Goal: Transaction & Acquisition: Purchase product/service

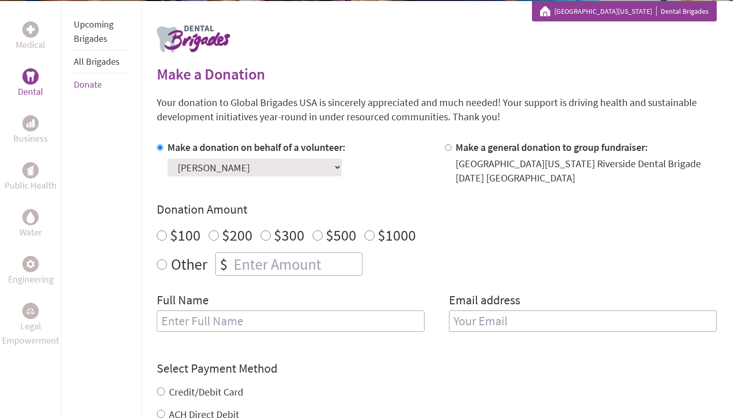
scroll to position [191, 0]
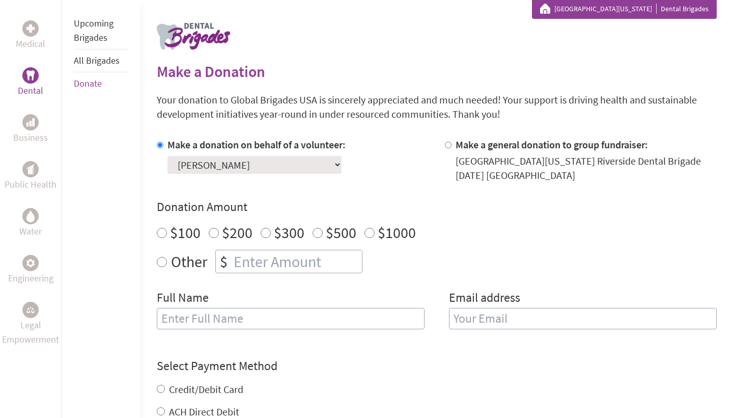
radio input "true"
click at [248, 272] on input "number" at bounding box center [297, 261] width 130 height 22
type input "250"
click at [438, 247] on div "Donation Amount $100 $200 $300 $500 $1000 Other $ 250" at bounding box center [437, 236] width 560 height 74
type input "[PERSON_NAME]"
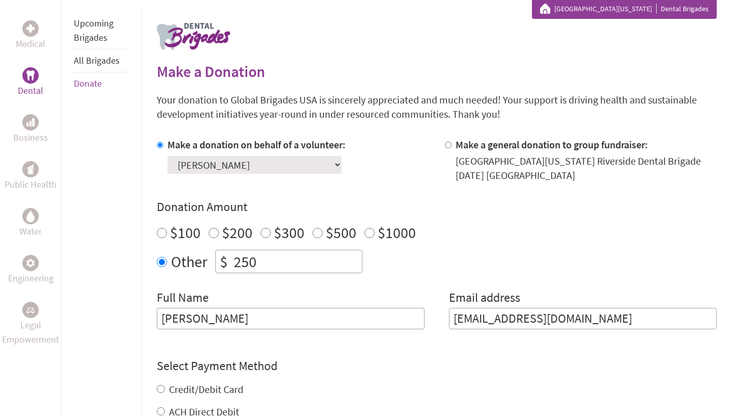
type input "jsang31bb@gmail.com"
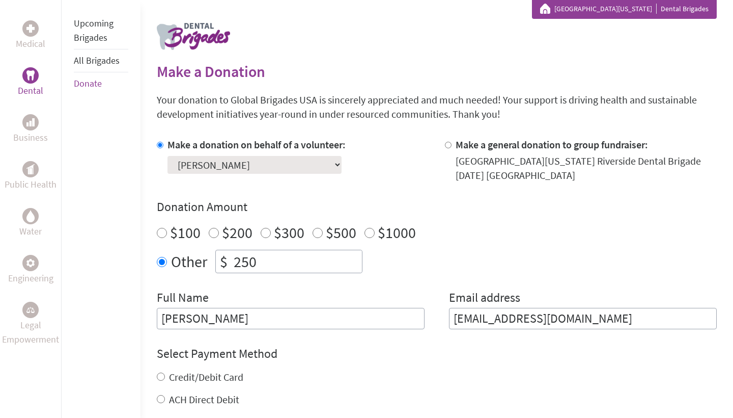
click at [487, 290] on label "Email address" at bounding box center [484, 298] width 71 height 18
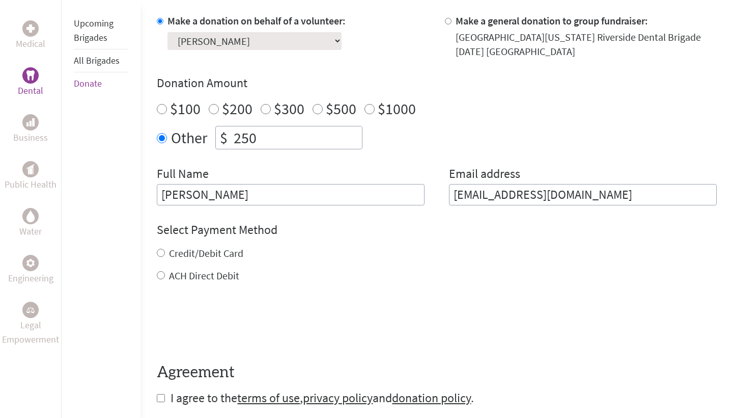
scroll to position [346, 0]
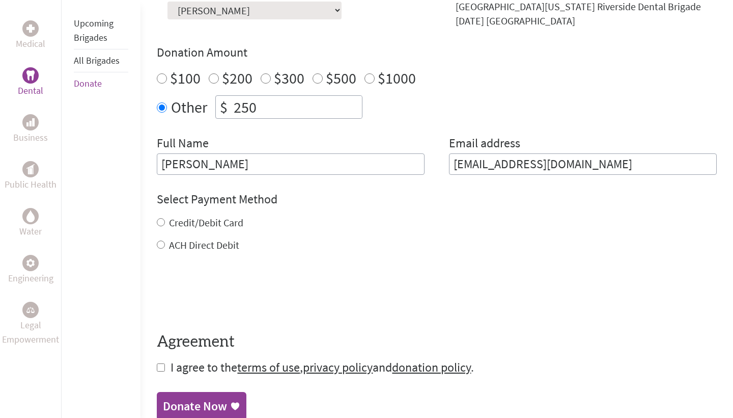
click at [222, 225] on label "Credit/Debit Card" at bounding box center [206, 222] width 74 height 13
click at [165, 225] on input "Credit/Debit Card" at bounding box center [161, 222] width 8 height 8
radio input "true"
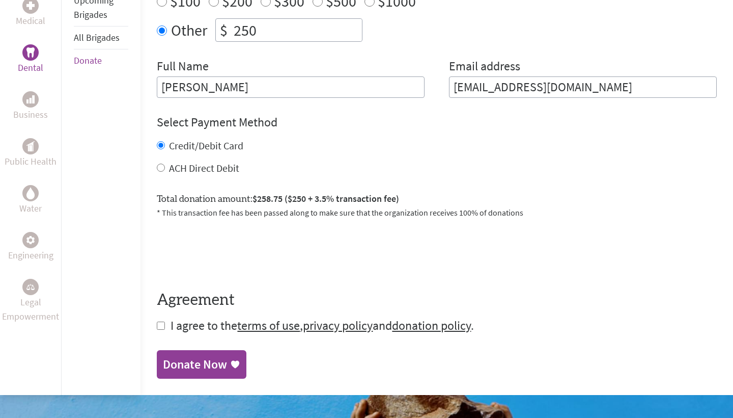
scroll to position [432, 0]
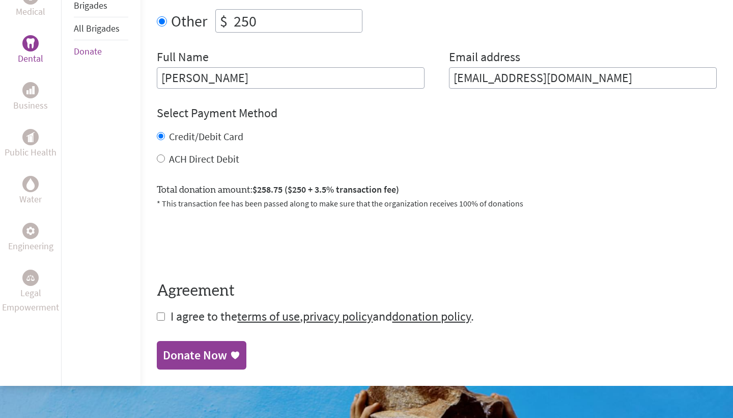
click at [165, 321] on form "Make a donation on behalf of a volunteer: Select a volunteer... Anureet Garha C…" at bounding box center [437, 110] width 560 height 427
click at [159, 320] on input "checkbox" at bounding box center [161, 316] width 8 height 8
checkbox input "true"
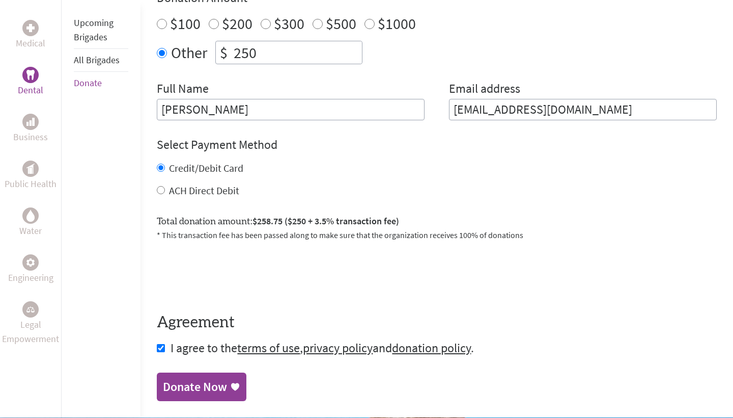
scroll to position [405, 0]
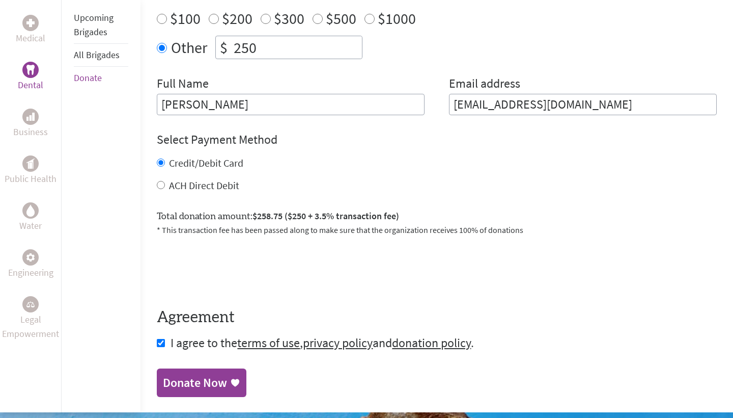
click at [222, 378] on div "Donate Now" at bounding box center [195, 382] width 64 height 16
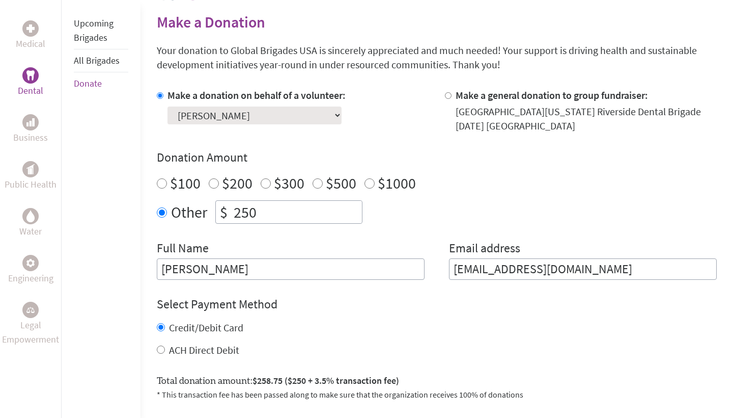
scroll to position [242, 0]
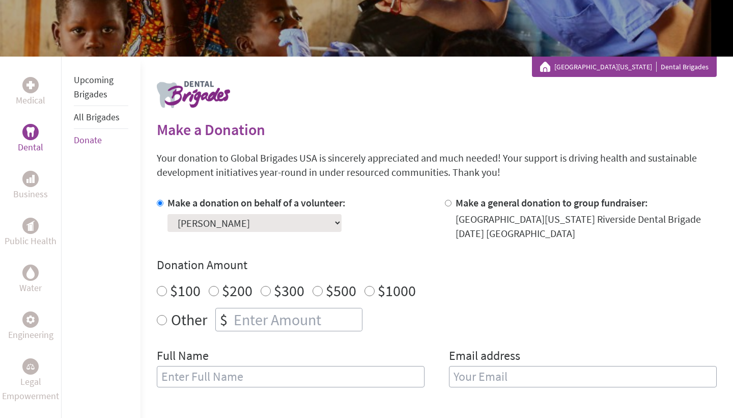
scroll to position [45, 0]
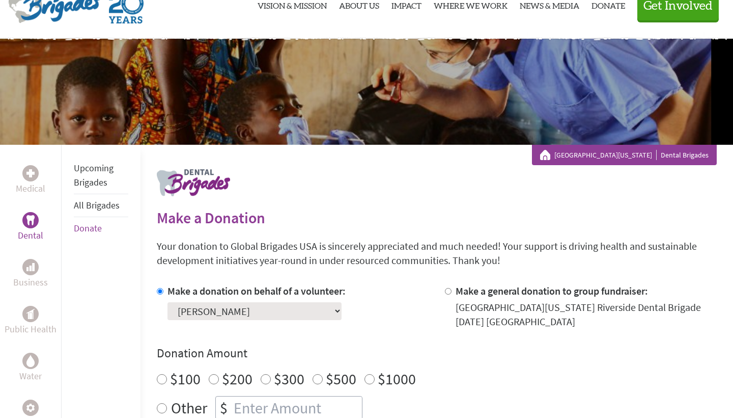
click at [107, 181] on li "Upcoming Brigades" at bounding box center [101, 175] width 54 height 37
click at [87, 170] on link "Upcoming Brigades" at bounding box center [94, 175] width 40 height 26
